Goal: Check status: Check status

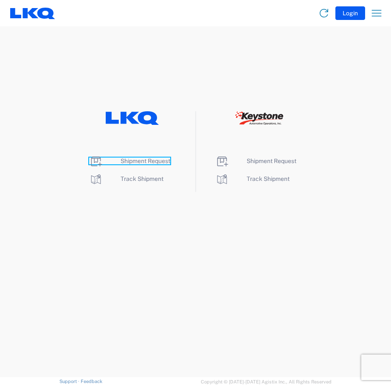
click at [134, 159] on span "Shipment Request" at bounding box center [146, 161] width 50 height 7
click at [135, 159] on span "Shipment Request" at bounding box center [146, 161] width 50 height 7
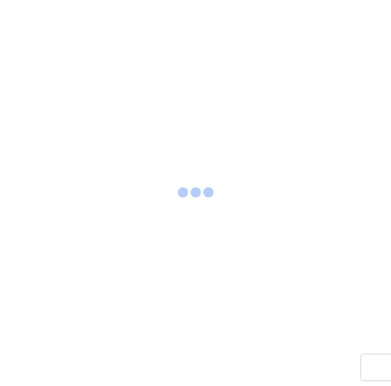
select select "FULL"
select select "LBS"
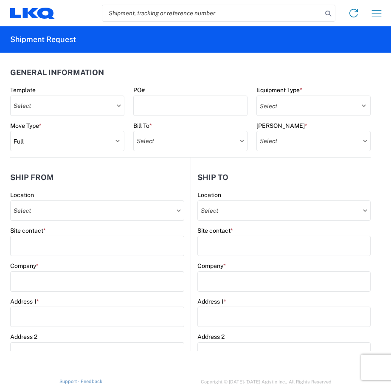
click at [113, 11] on input "search" at bounding box center [212, 13] width 220 height 16
type input "56193096"
click at [328, 12] on icon at bounding box center [328, 14] width 12 height 12
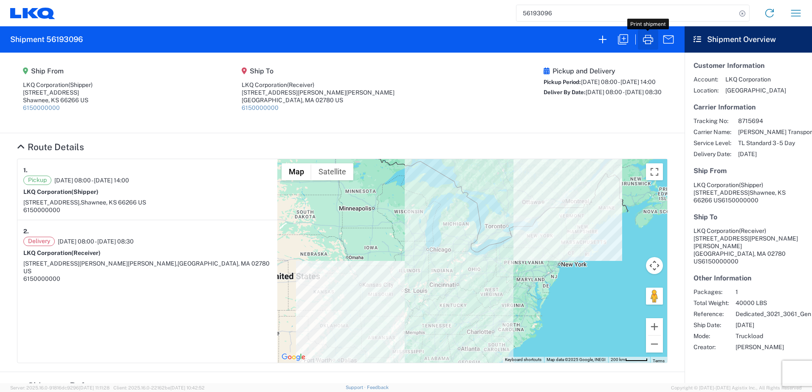
click at [391, 39] on icon "button" at bounding box center [648, 40] width 14 height 14
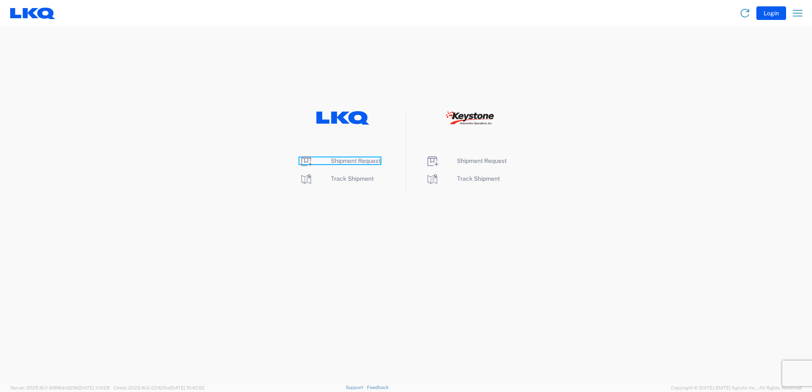
click at [338, 162] on span "Shipment Request" at bounding box center [356, 161] width 50 height 7
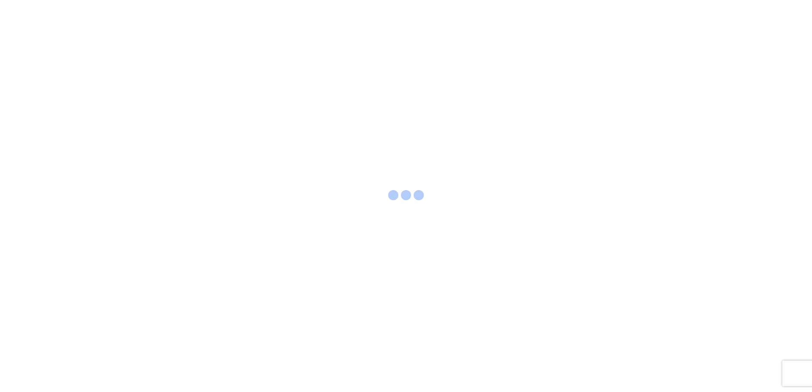
select select "FULL"
select select "LBS"
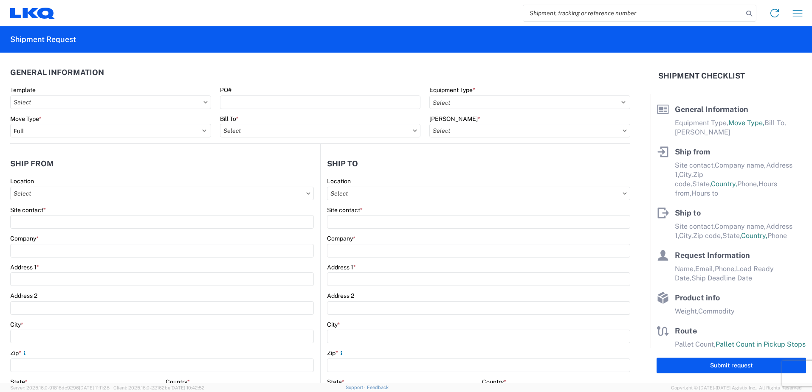
click at [535, 11] on input "search" at bounding box center [633, 13] width 220 height 16
type input "56194161"
click at [751, 13] on icon at bounding box center [749, 14] width 12 height 12
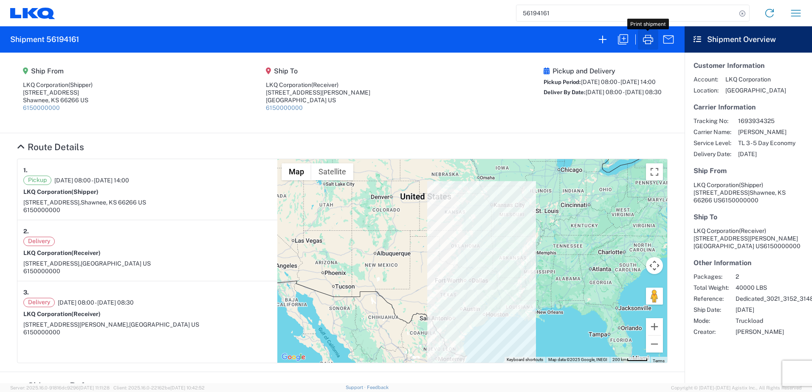
click at [644, 39] on icon "button" at bounding box center [648, 40] width 14 height 14
